Goal: Task Accomplishment & Management: Manage account settings

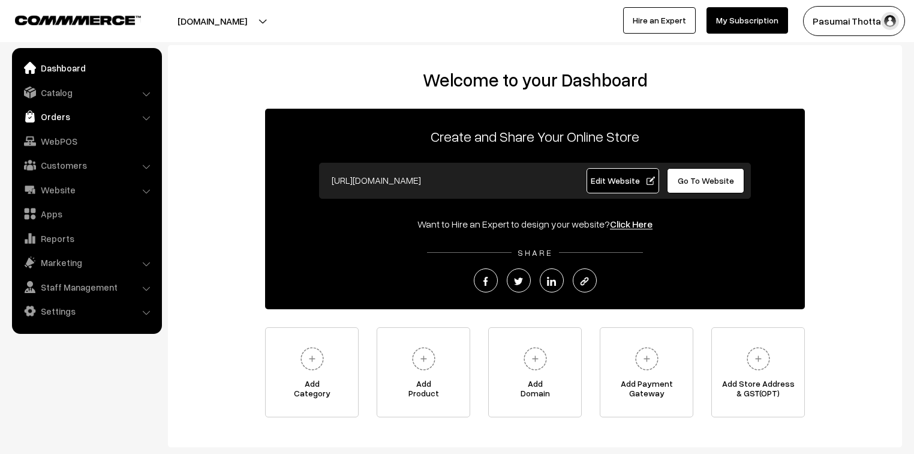
click at [40, 119] on link "Orders" at bounding box center [86, 117] width 143 height 22
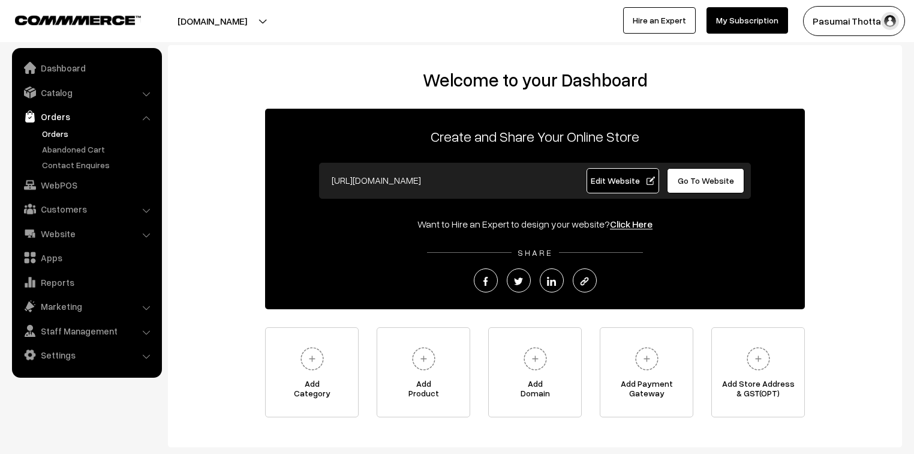
click at [53, 133] on link "Orders" at bounding box center [98, 133] width 119 height 13
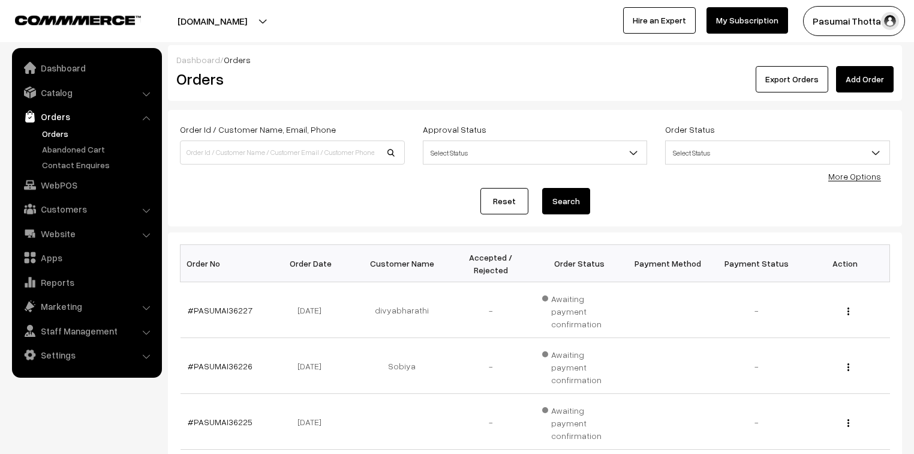
click at [850, 178] on link "More Options" at bounding box center [855, 176] width 53 height 10
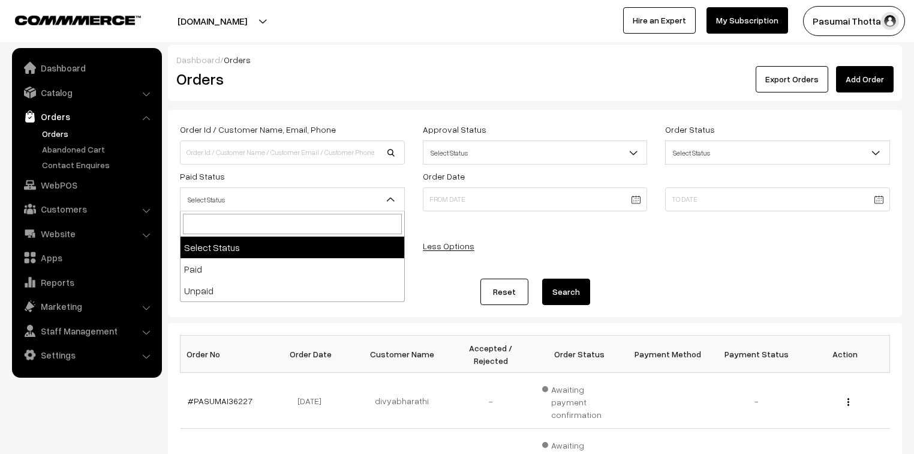
click at [274, 202] on span "Select Status" at bounding box center [293, 199] width 224 height 21
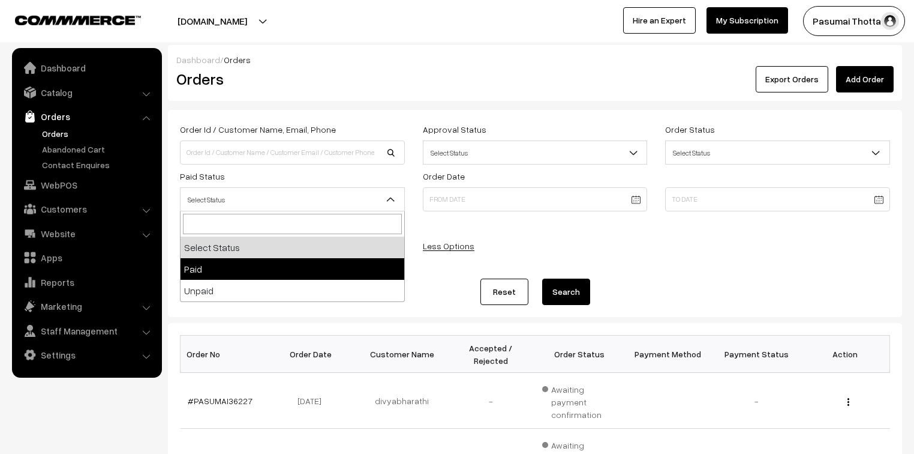
select select "1"
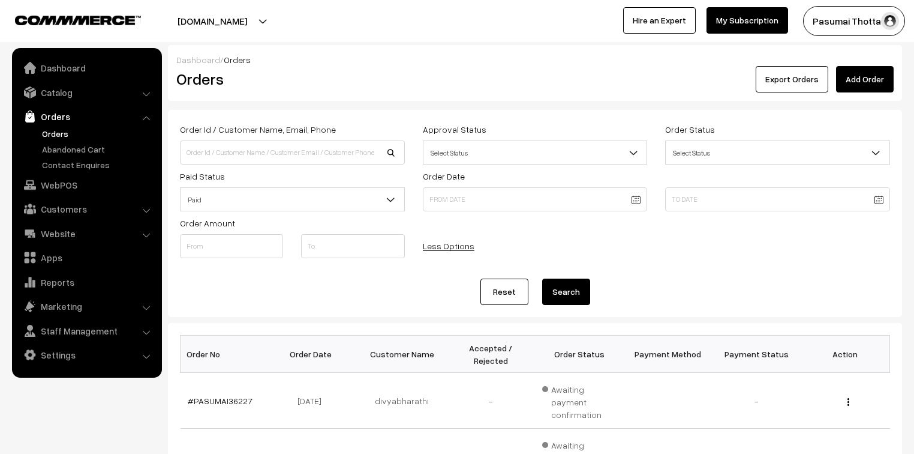
click at [575, 288] on button "Search" at bounding box center [566, 291] width 48 height 26
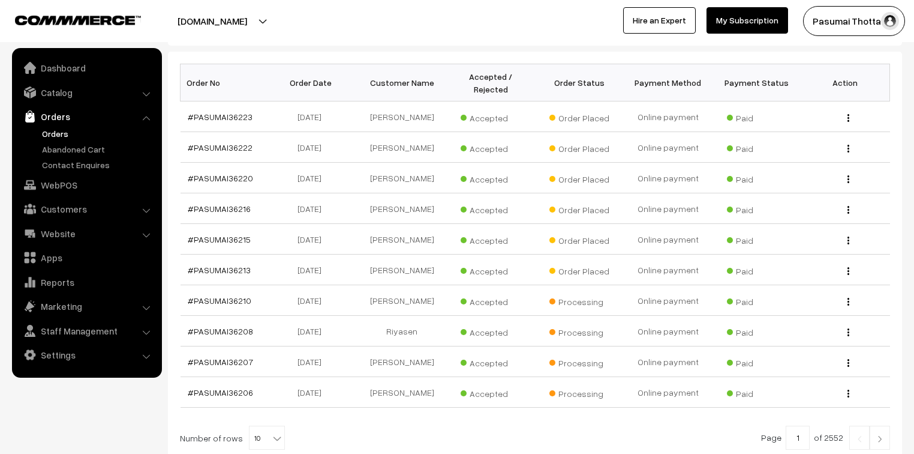
scroll to position [254, 0]
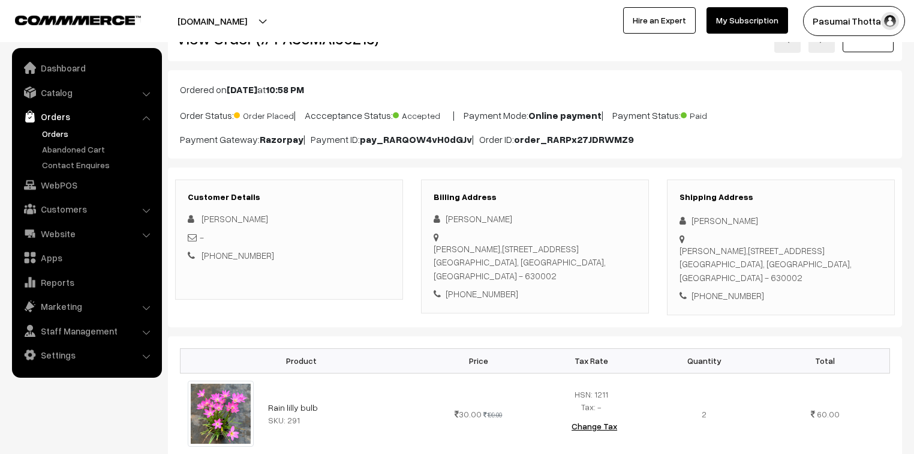
scroll to position [96, 0]
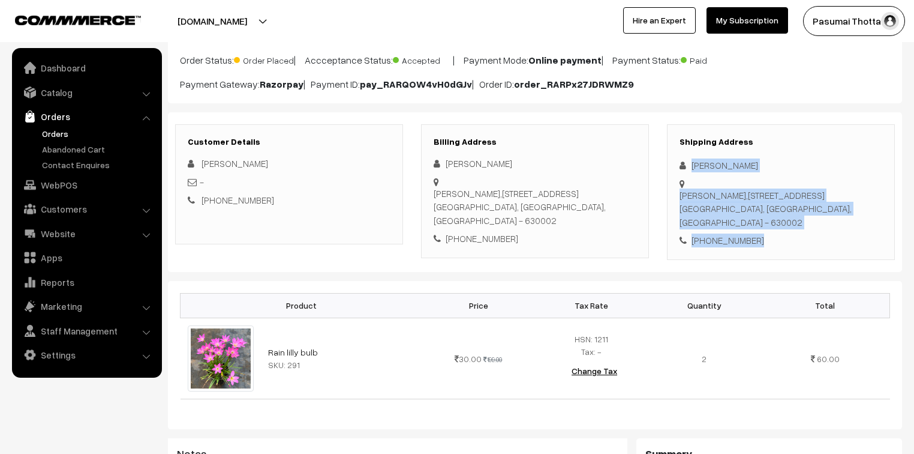
drag, startPoint x: 690, startPoint y: 164, endPoint x: 772, endPoint y: 239, distance: 111.2
click at [772, 239] on div "Shipping Address [PERSON_NAME] [PERSON_NAME][STREET_ADDRESS] [PHONE_NUMBER]" at bounding box center [781, 192] width 228 height 136
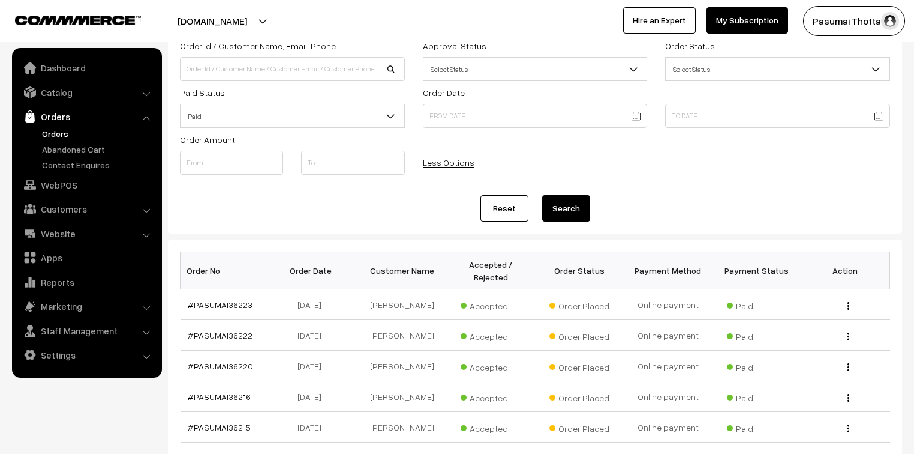
scroll to position [144, 0]
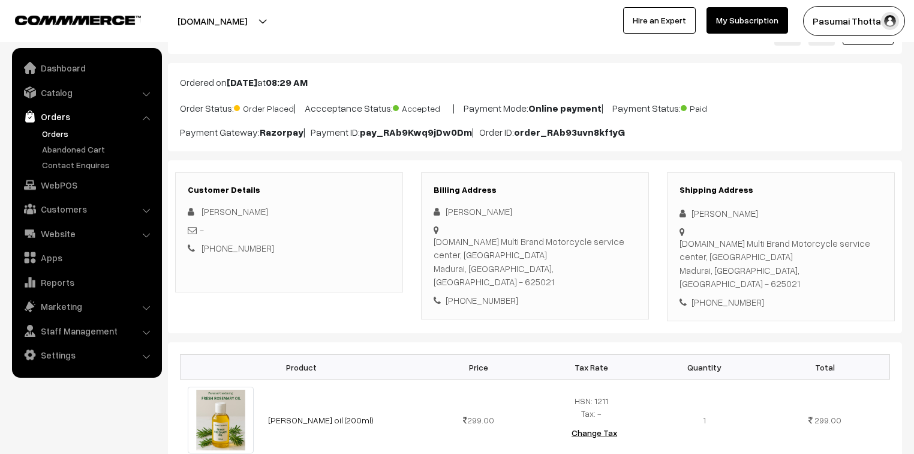
scroll to position [96, 0]
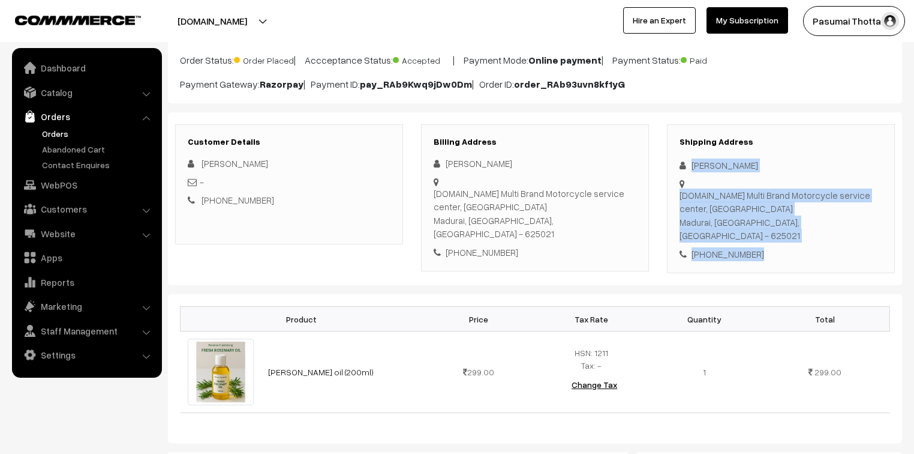
drag, startPoint x: 691, startPoint y: 164, endPoint x: 780, endPoint y: 243, distance: 118.6
click at [780, 243] on div "Shipping Address Dhinesh Kumar Mr.MOTO Multi Brand Motorcycle service center, T…" at bounding box center [781, 198] width 228 height 149
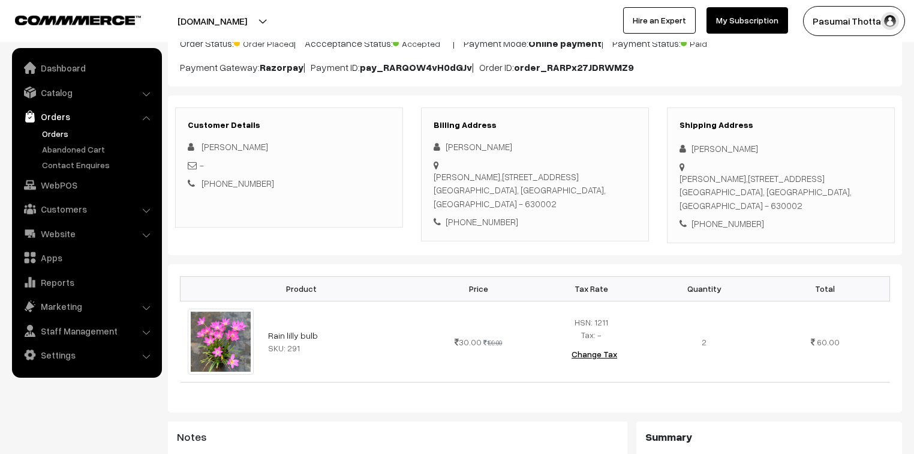
scroll to position [96, 0]
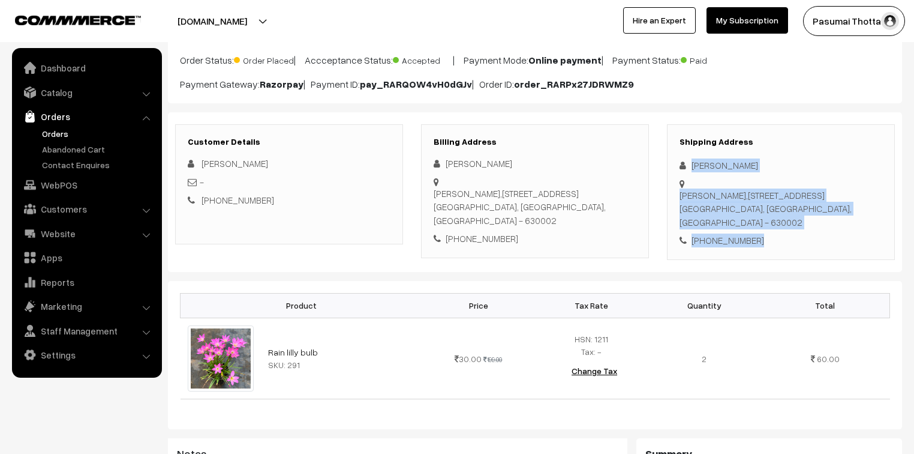
drag, startPoint x: 690, startPoint y: 166, endPoint x: 781, endPoint y: 241, distance: 117.6
click at [781, 241] on div "Shipping Address Jayasri Suresh Shree Bharathi Bhavan,119-D, NGO colony,9th str…" at bounding box center [781, 192] width 228 height 136
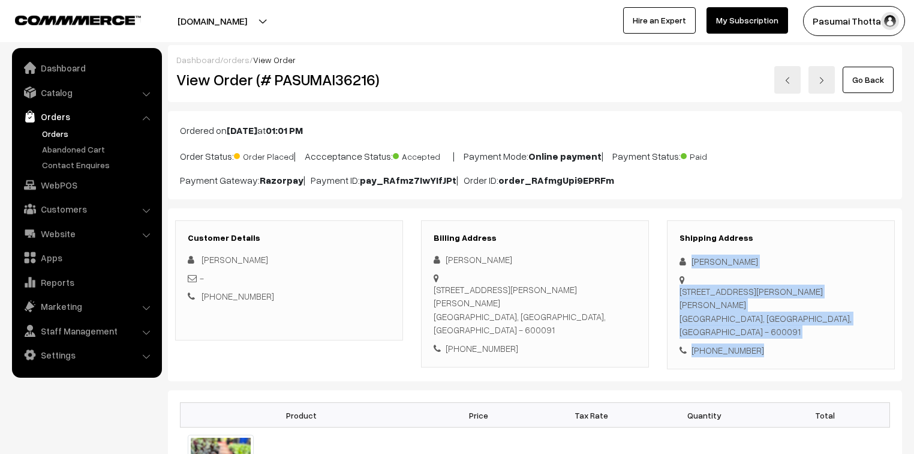
drag, startPoint x: 690, startPoint y: 263, endPoint x: 785, endPoint y: 338, distance: 121.7
click at [785, 338] on div "Shipping Address Hemanth Kumar 49A, NAKSHATRA, ANNAI THERESA NAGAR 10TH STREET,…" at bounding box center [781, 294] width 228 height 149
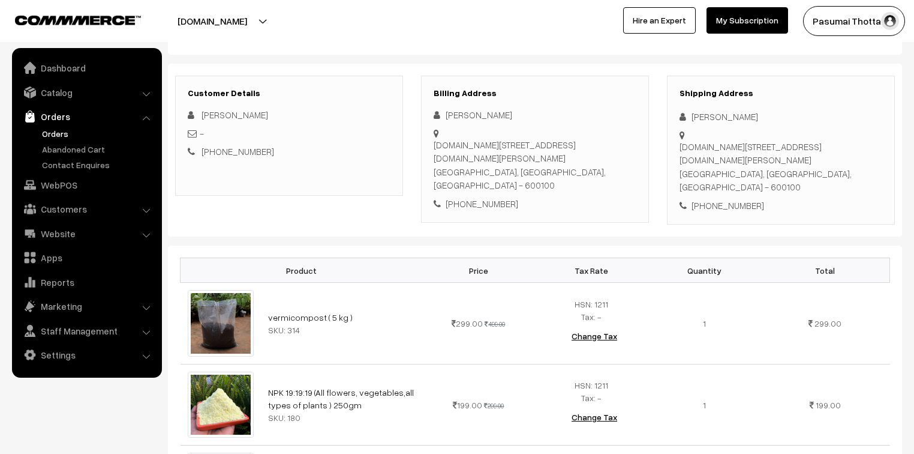
scroll to position [144, 0]
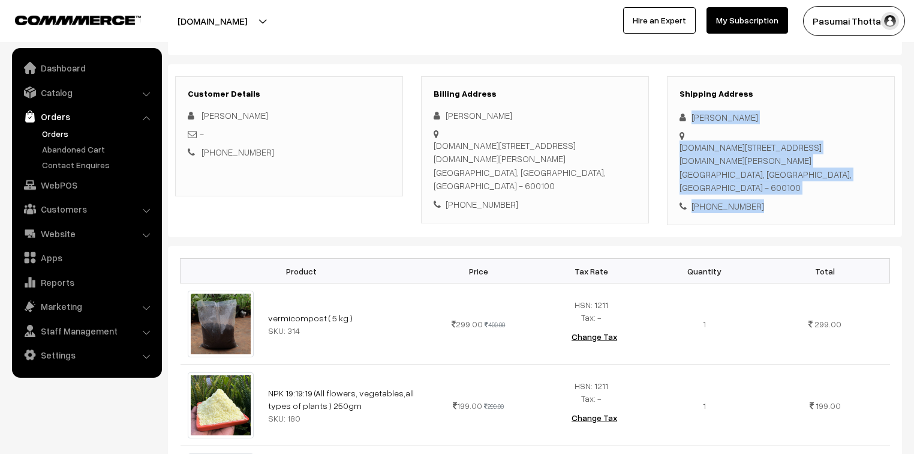
drag, startPoint x: 691, startPoint y: 114, endPoint x: 777, endPoint y: 197, distance: 119.7
click at [777, 197] on div "Shipping Address Srinivasan Govardhanam P.no:3,S.No:319/1A1,Nallathambi Nagar, …" at bounding box center [781, 150] width 228 height 149
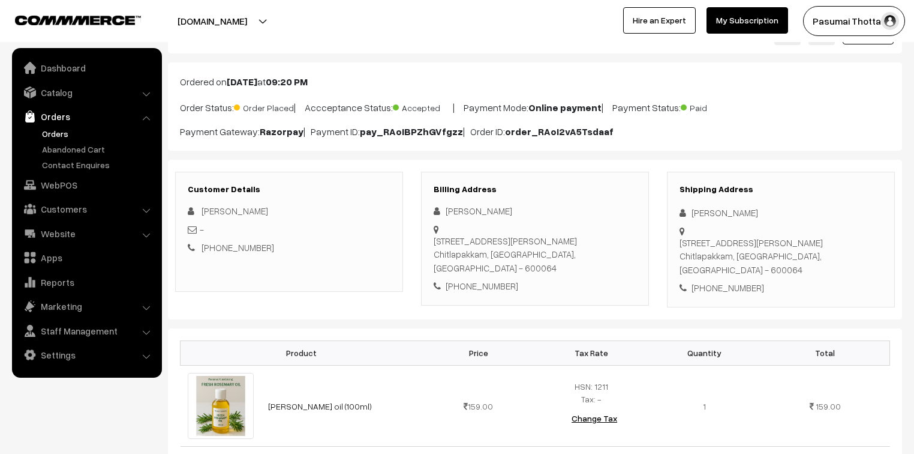
scroll to position [48, 0]
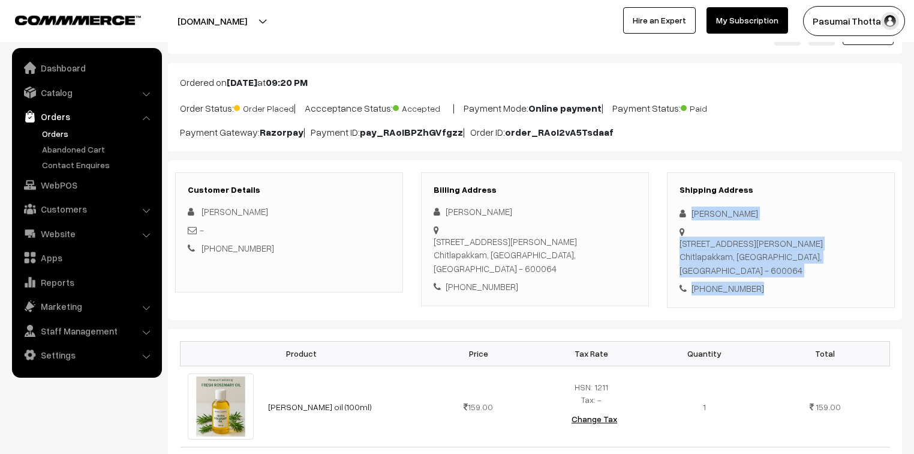
drag, startPoint x: 691, startPoint y: 212, endPoint x: 764, endPoint y: 290, distance: 106.1
click at [764, 290] on div "Shipping Address [PERSON_NAME] [STREET_ADDRESS][PERSON_NAME] [PHONE_NUMBER]" at bounding box center [781, 240] width 228 height 136
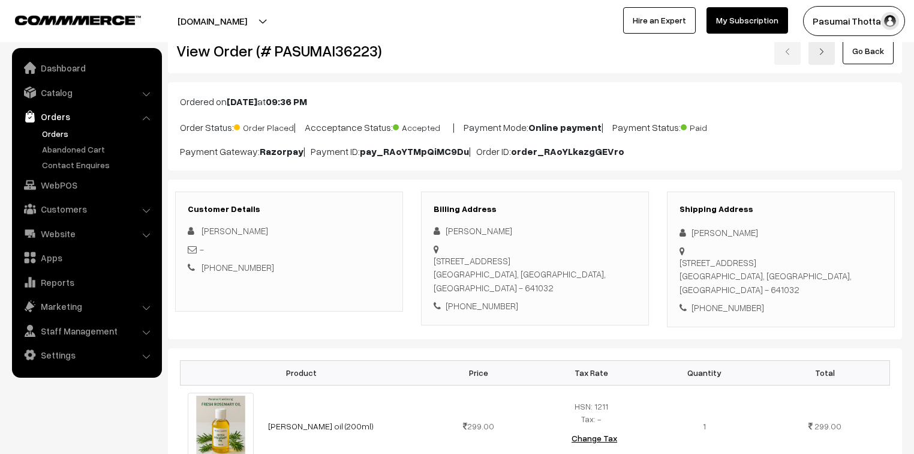
scroll to position [144, 0]
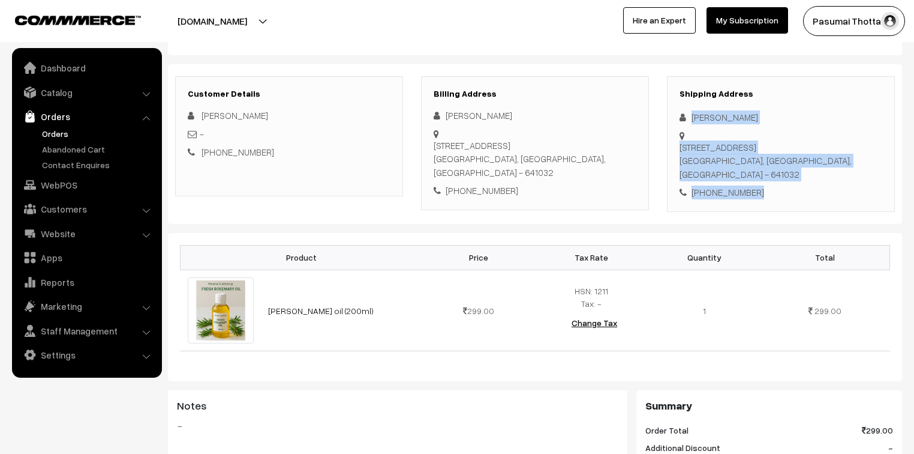
drag, startPoint x: 692, startPoint y: 119, endPoint x: 767, endPoint y: 185, distance: 100.3
click at [767, 185] on div "Shipping Address Durga Devi [STREET_ADDRESS] [PHONE_NUMBER]" at bounding box center [781, 144] width 228 height 136
